Goal: Check status: Check status

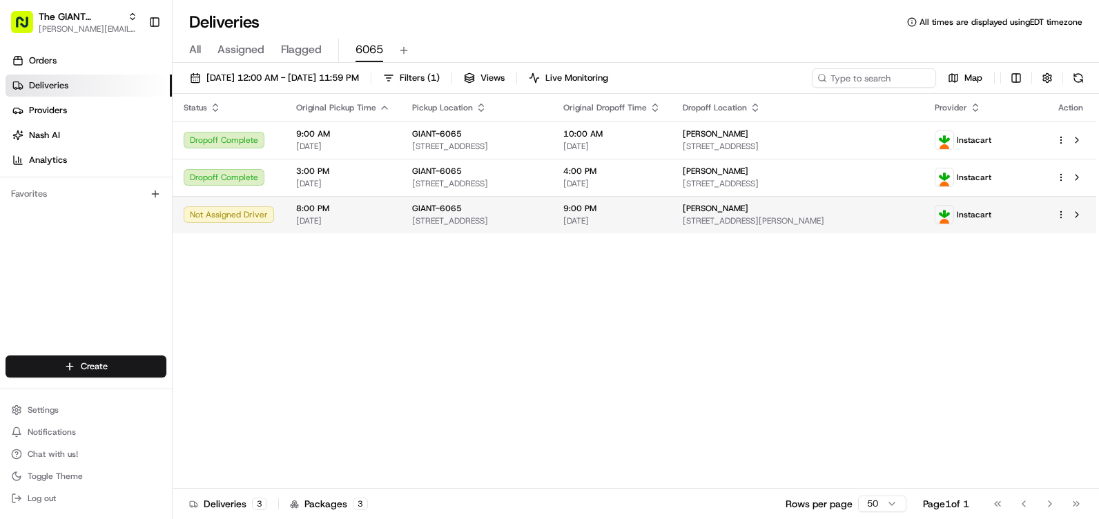
click at [991, 216] on span "Instacart" at bounding box center [974, 214] width 35 height 11
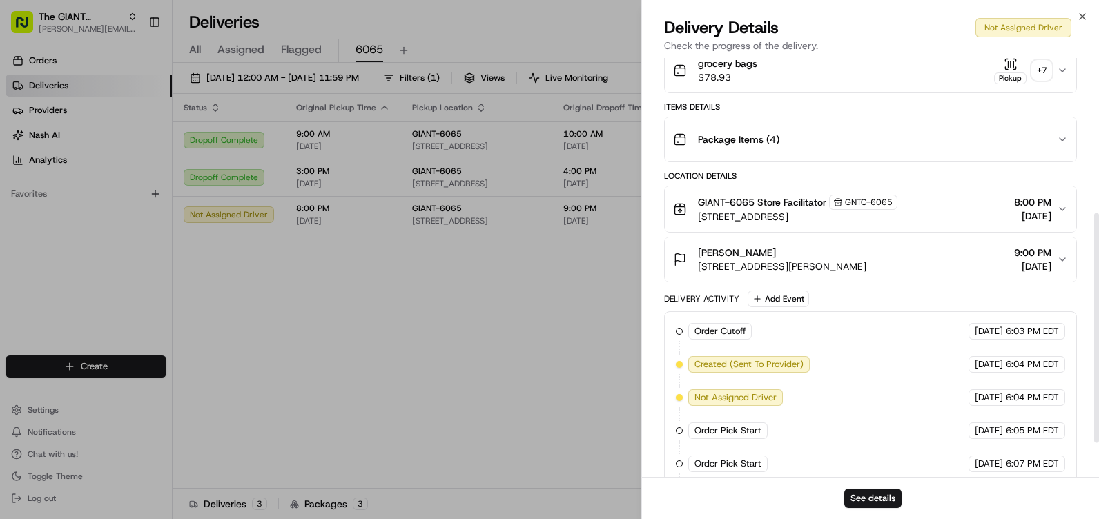
scroll to position [277, 0]
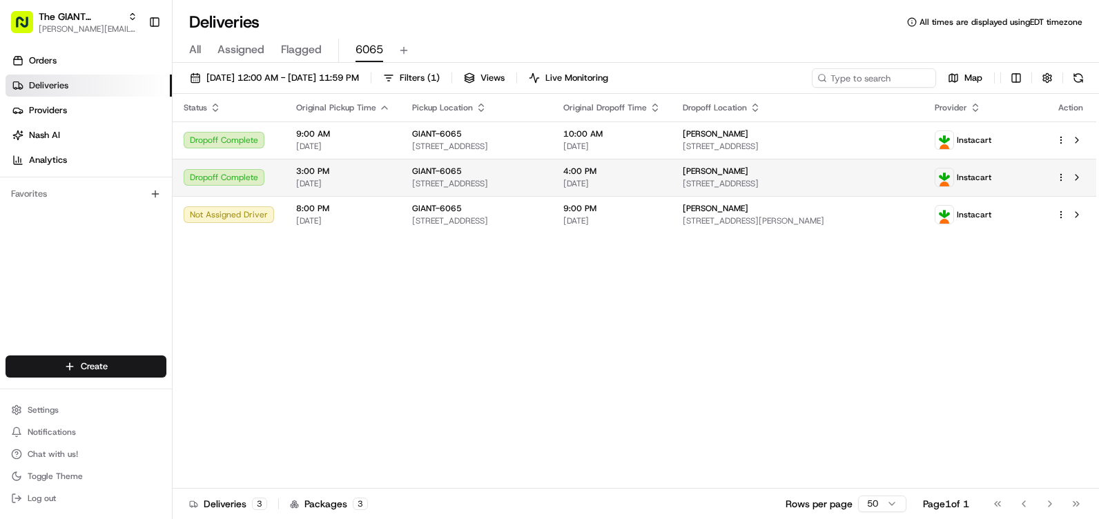
click at [1046, 173] on td at bounding box center [1070, 177] width 51 height 37
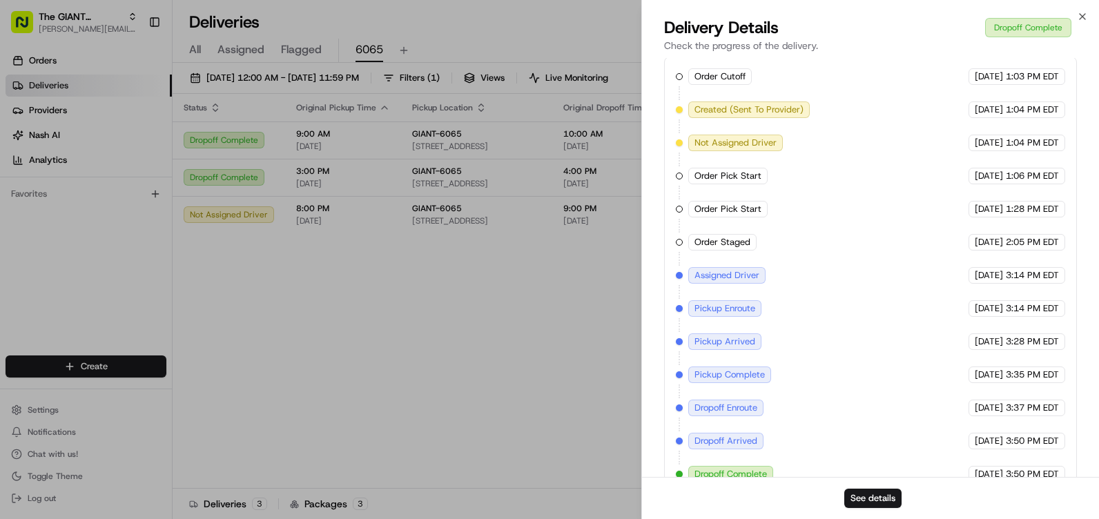
scroll to position [578, 0]
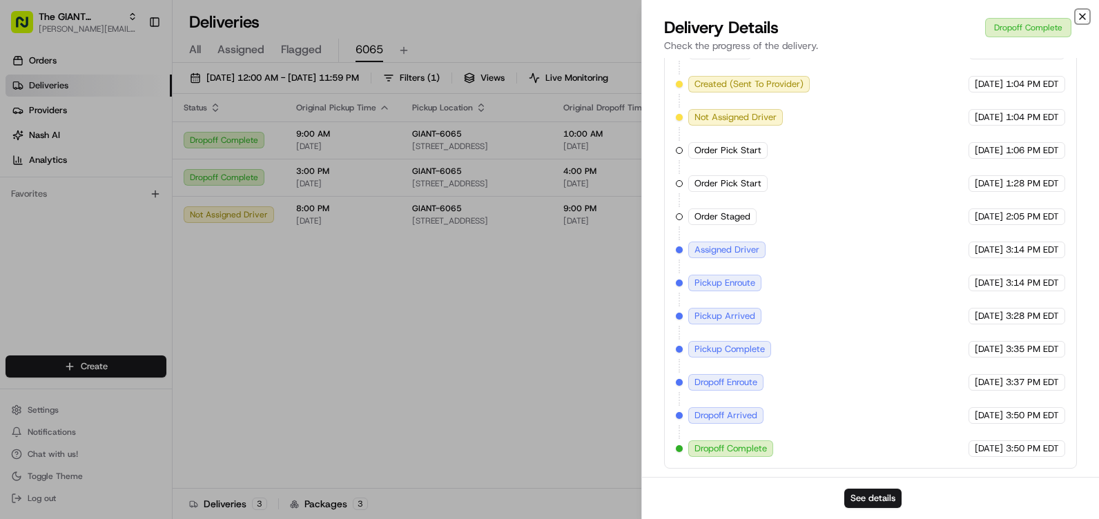
click at [1086, 17] on icon "button" at bounding box center [1082, 16] width 11 height 11
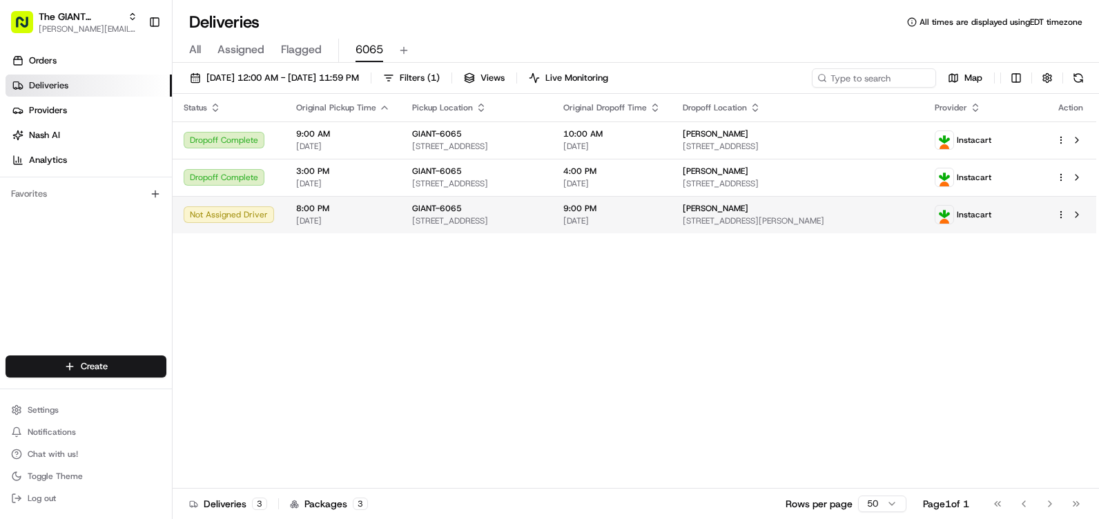
click at [991, 213] on span "Instacart" at bounding box center [974, 214] width 35 height 11
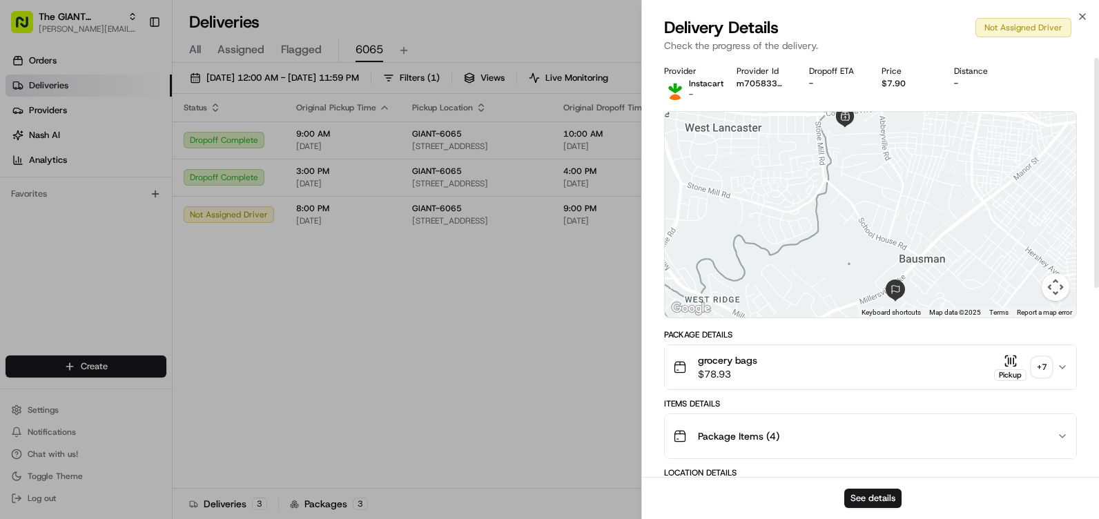
scroll to position [0, 0]
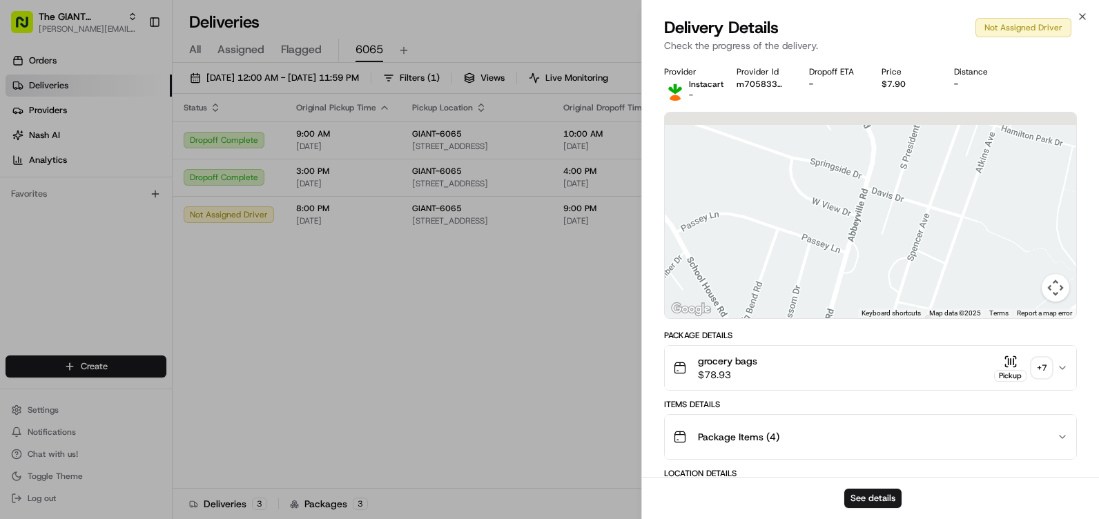
drag, startPoint x: 857, startPoint y: 229, endPoint x: 855, endPoint y: 394, distance: 165.7
click at [855, 398] on div "Provider Instacart - Provider Id m705833919 Dropoff ETA - Price $7.90 Distance …" at bounding box center [870, 440] width 413 height 748
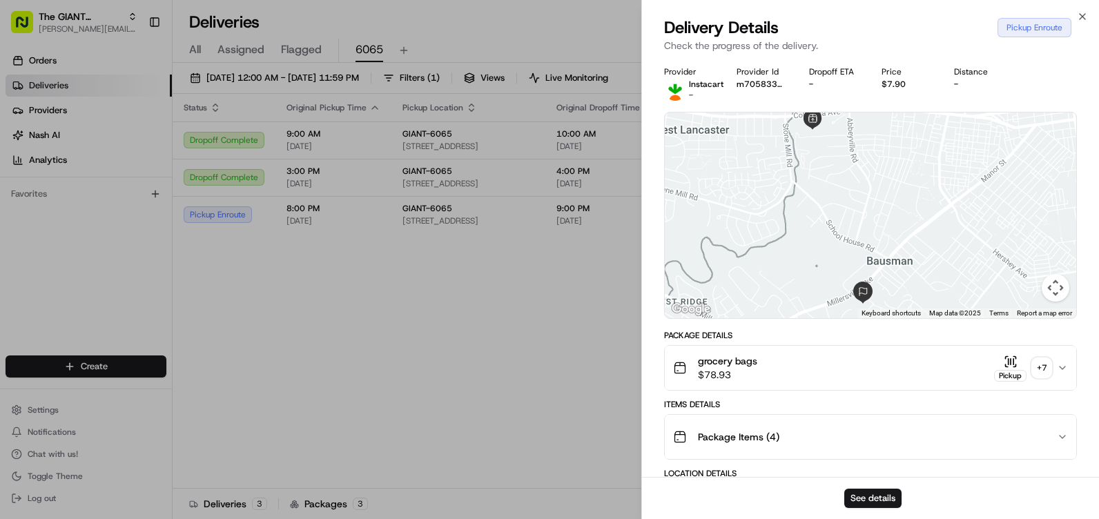
drag, startPoint x: 896, startPoint y: 252, endPoint x: 874, endPoint y: 207, distance: 50.0
click at [874, 207] on div at bounding box center [870, 216] width 411 height 206
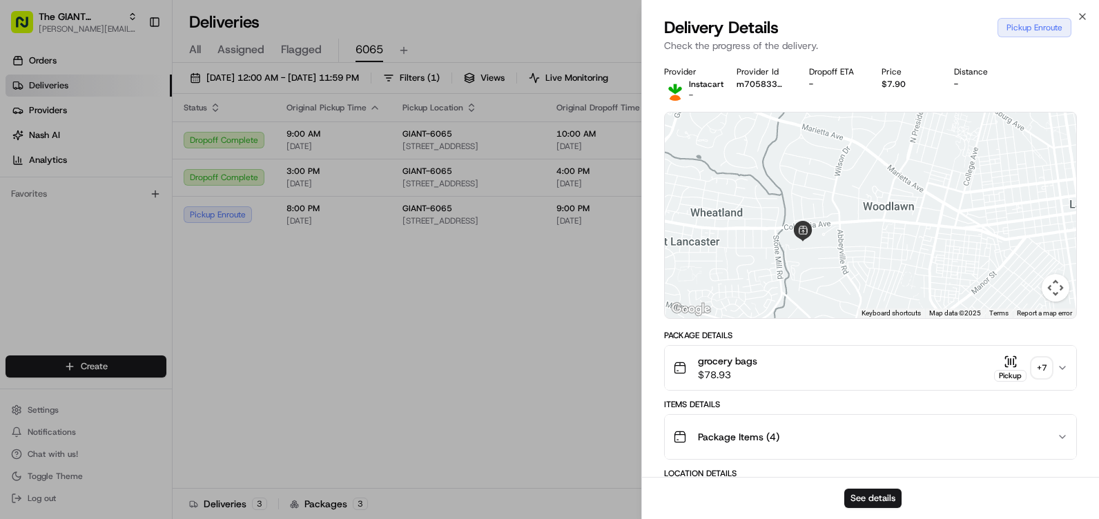
drag, startPoint x: 860, startPoint y: 208, endPoint x: 849, endPoint y: 322, distance: 114.4
click at [849, 322] on div "Provider Instacart - Provider Id m705833919 Dropoff ETA - Price $7.90 Distance …" at bounding box center [870, 473] width 413 height 815
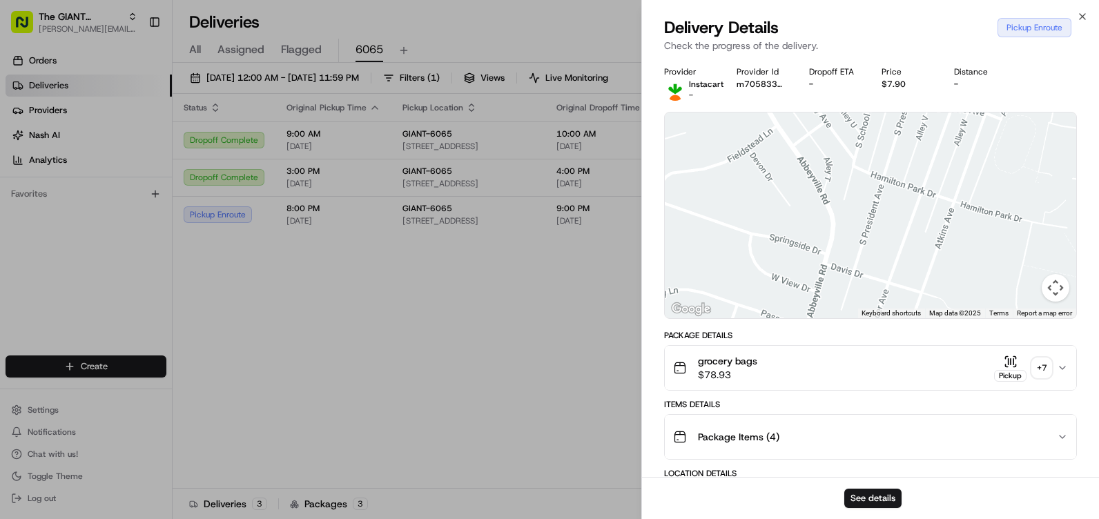
drag, startPoint x: 895, startPoint y: 284, endPoint x: 822, endPoint y: 72, distance: 225.1
click at [822, 72] on div "Provider Instacart - Provider Id m705833919 Dropoff ETA - Price $7.90 Distance …" at bounding box center [870, 473] width 413 height 815
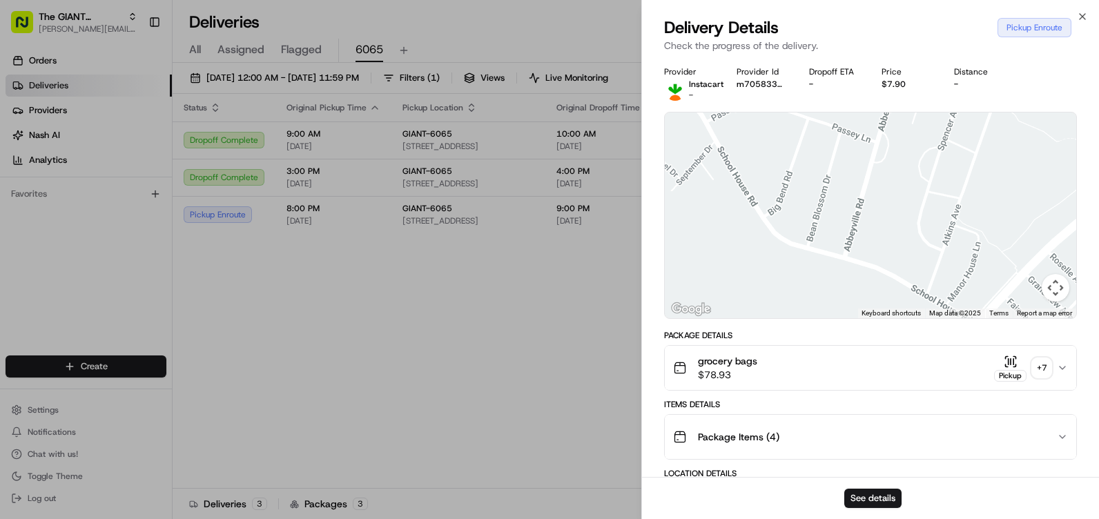
drag, startPoint x: 895, startPoint y: 273, endPoint x: 973, endPoint y: 41, distance: 244.3
click at [973, 41] on div "Delivery Details Pickup Enroute Check the progress of the delivery. Provider In…" at bounding box center [870, 268] width 457 height 503
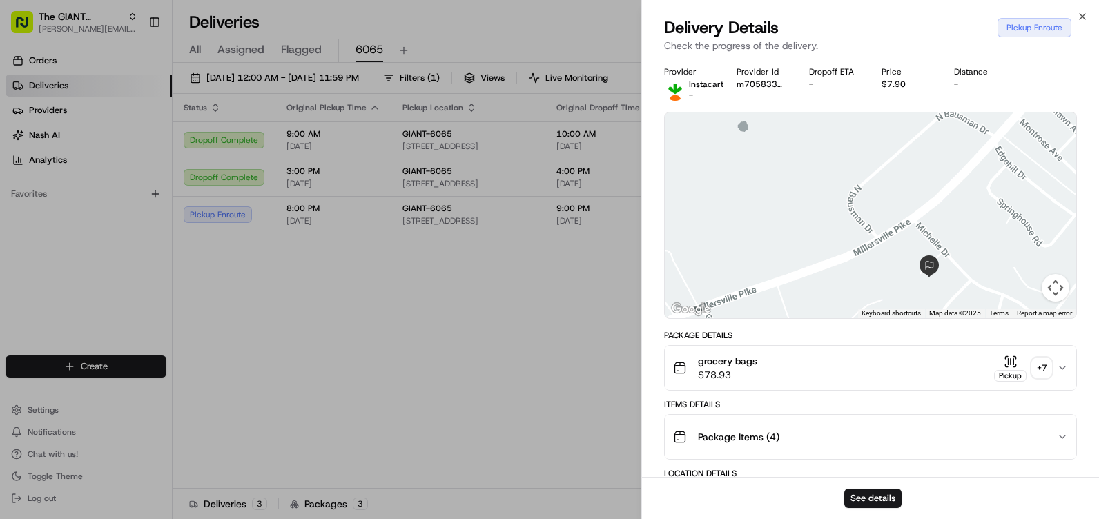
drag, startPoint x: 1000, startPoint y: 240, endPoint x: 1039, endPoint y: 78, distance: 166.8
click at [1039, 78] on div "Provider Instacart - Provider Id m705833919 Dropoff ETA - Price $7.90 Distance …" at bounding box center [870, 473] width 413 height 815
click at [1085, 14] on icon "button" at bounding box center [1083, 17] width 6 height 6
